Goal: Submit feedback/report problem

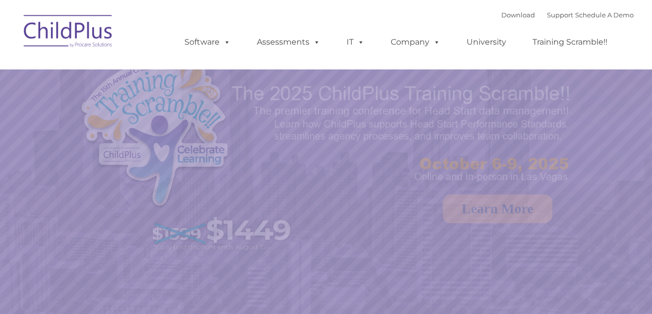
select select "MEDIUM"
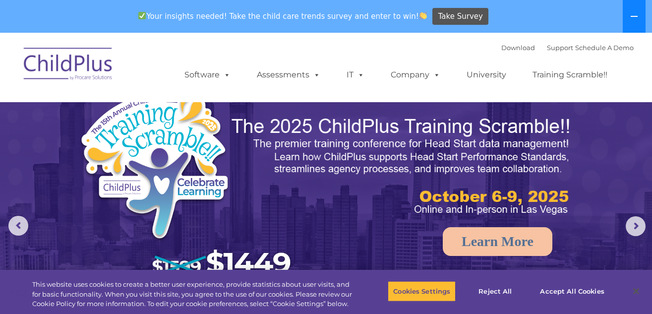
click at [634, 13] on icon at bounding box center [634, 16] width 8 height 8
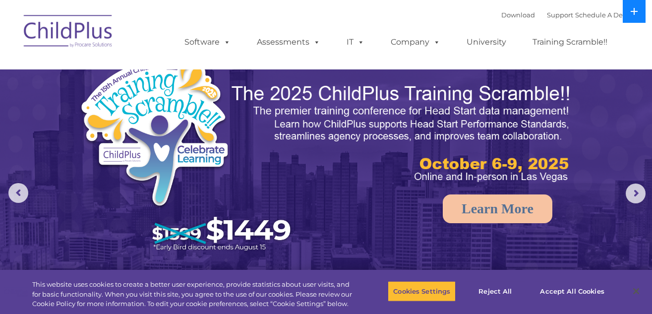
click at [634, 13] on icon at bounding box center [634, 11] width 7 height 7
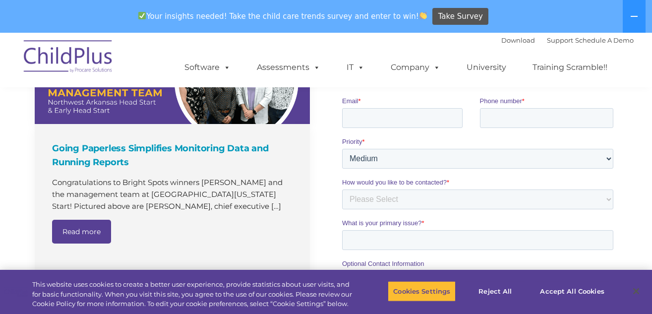
scroll to position [15, 0]
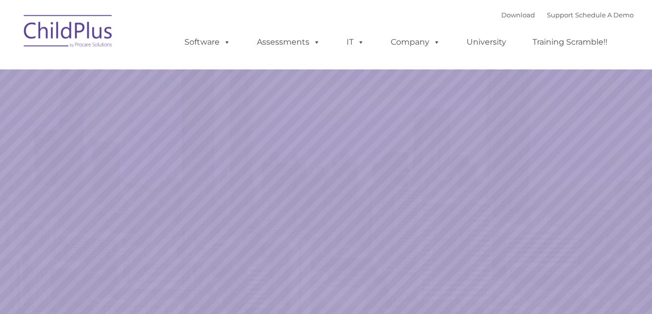
select select "MEDIUM"
